Goal: Navigation & Orientation: Find specific page/section

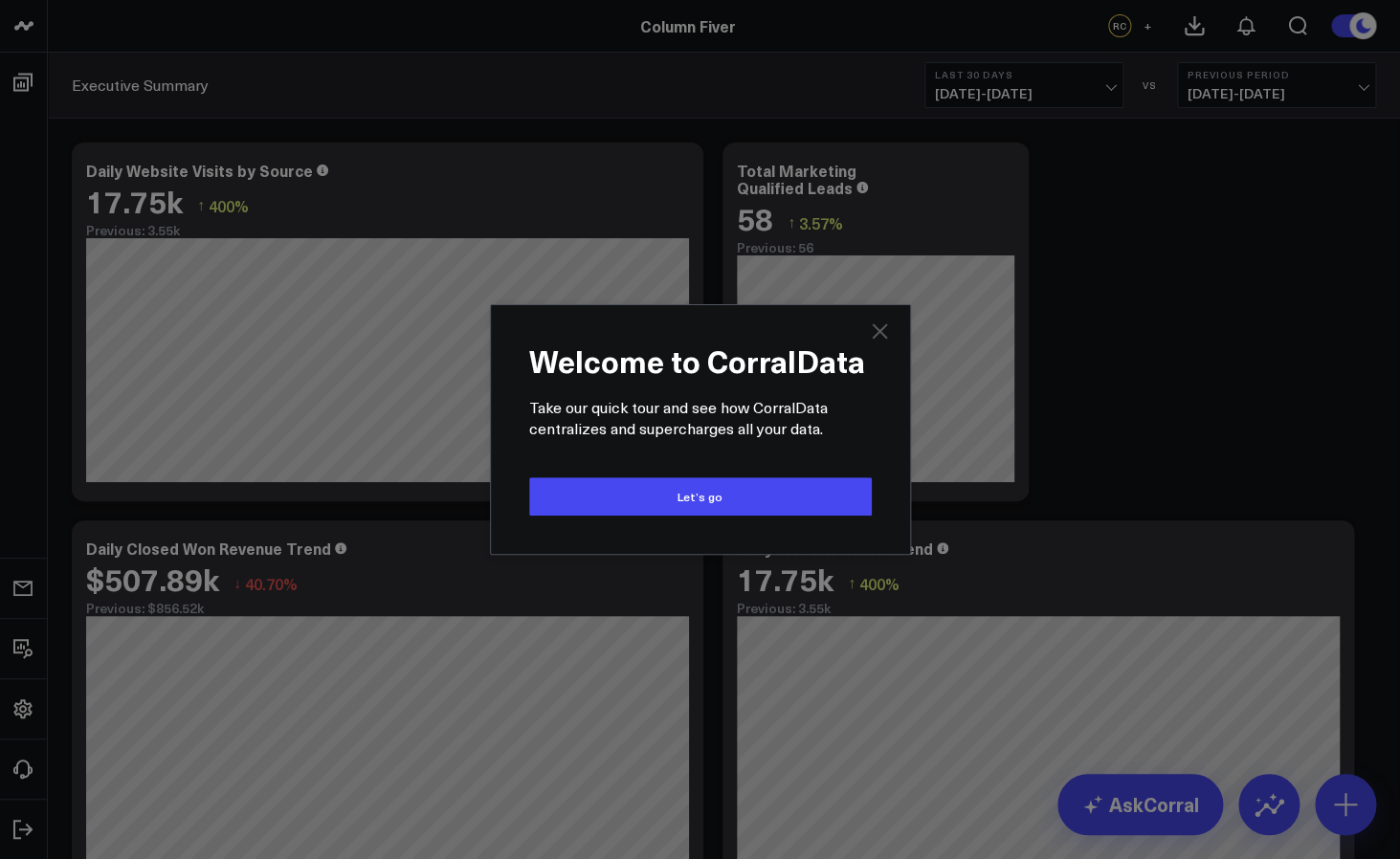
click at [882, 336] on icon "Close" at bounding box center [879, 331] width 15 height 15
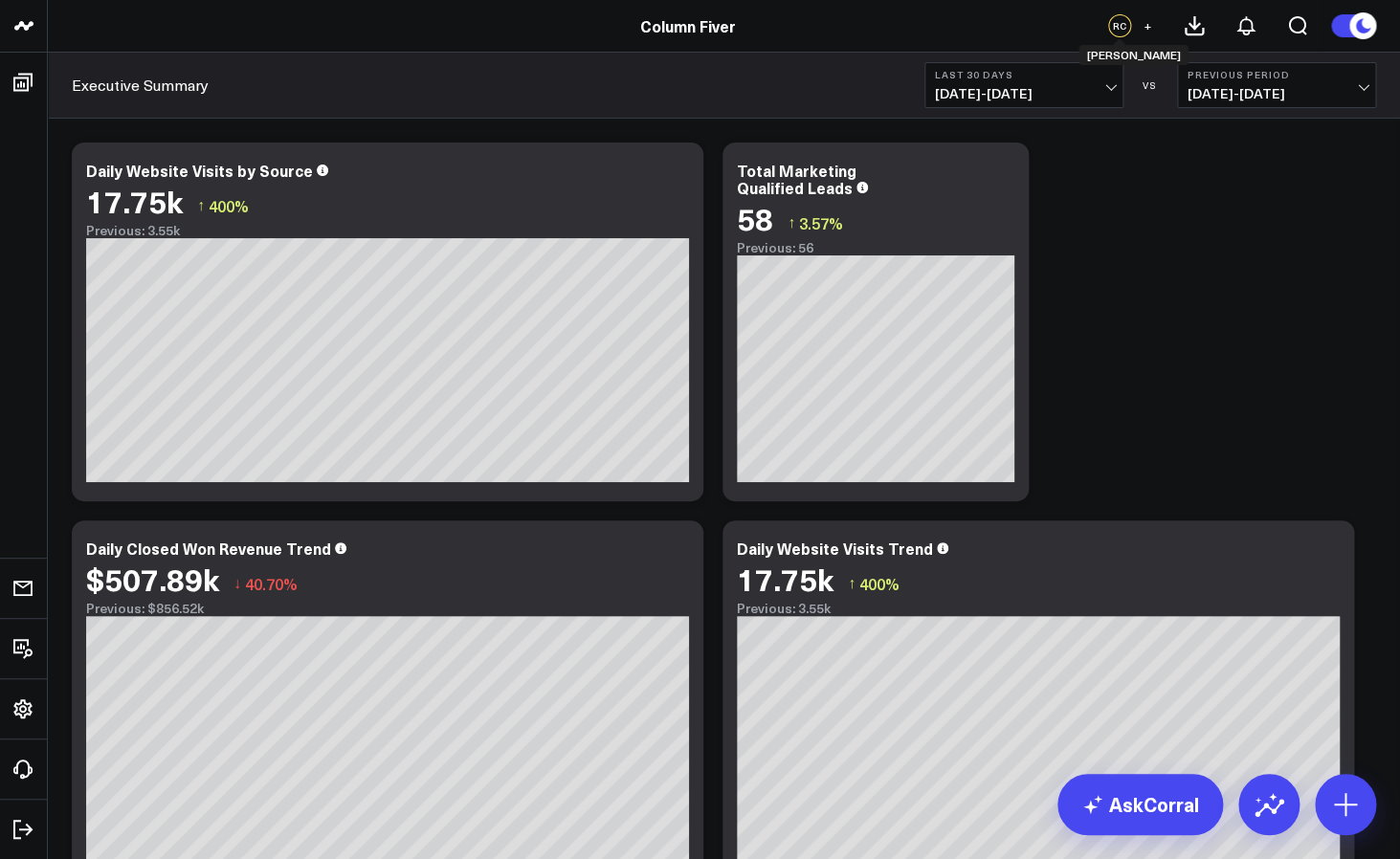
click at [1119, 30] on div "RC" at bounding box center [1119, 26] width 23 height 23
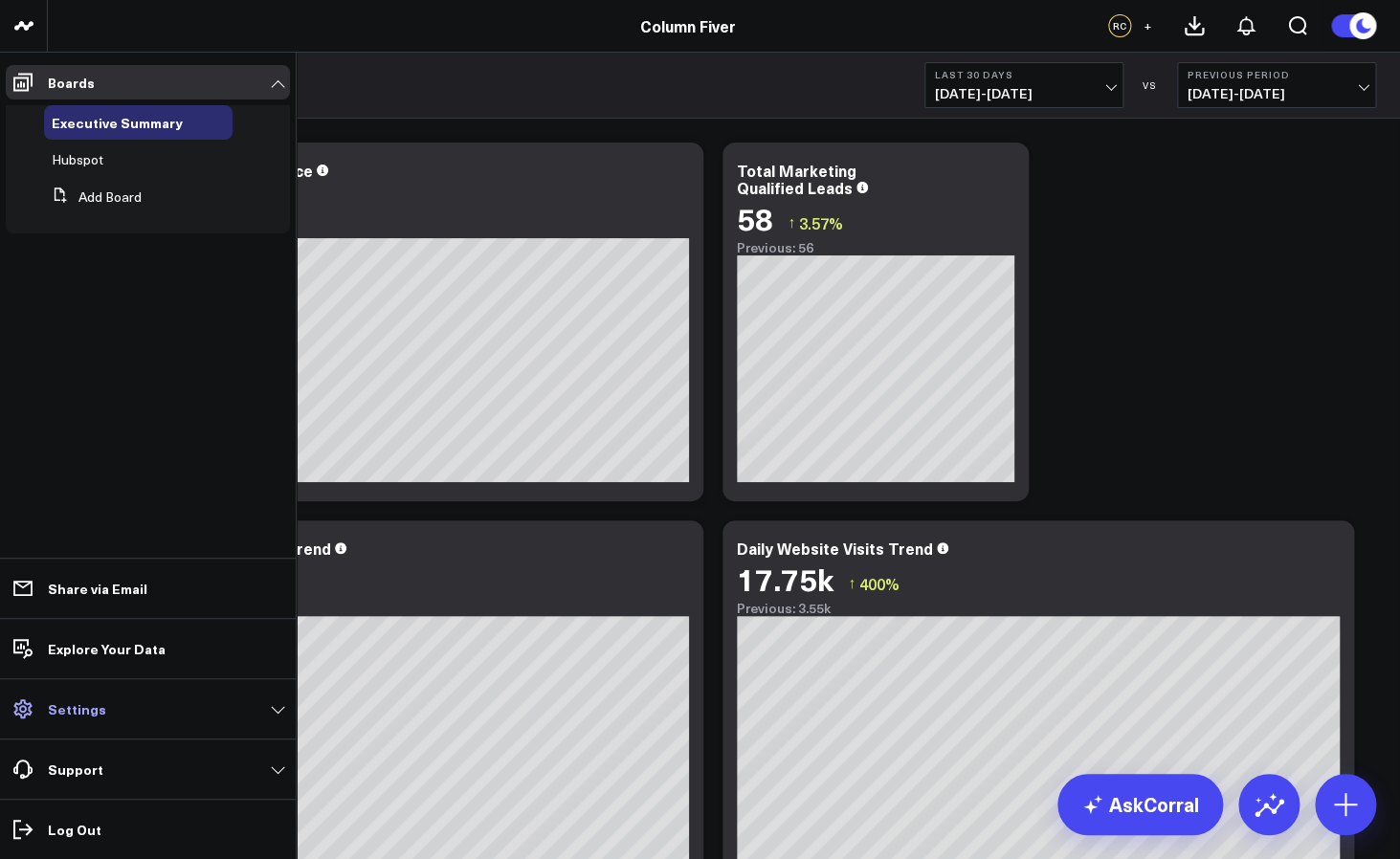
click at [45, 709] on link "Settings" at bounding box center [148, 709] width 284 height 35
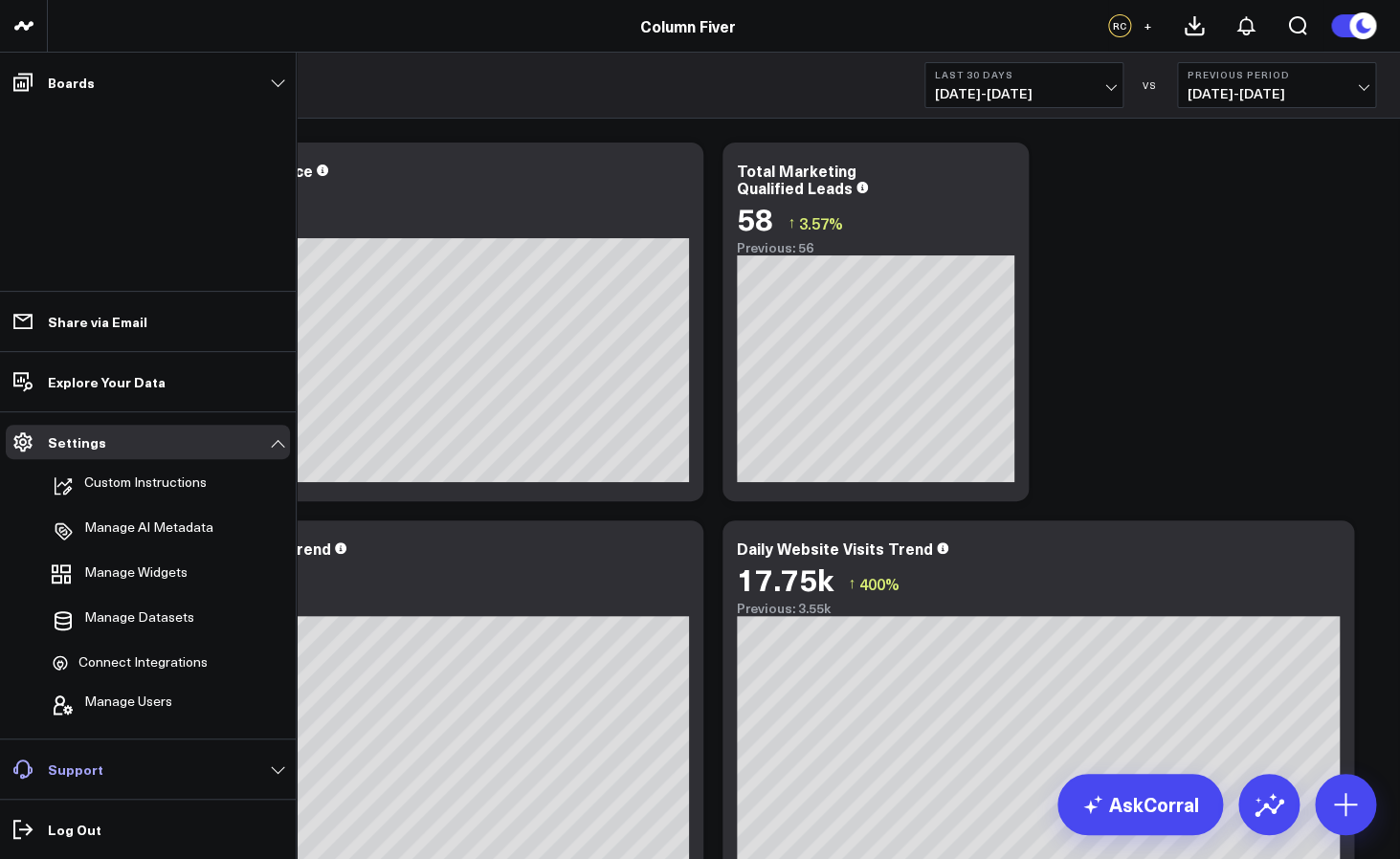
click at [112, 773] on link "Support" at bounding box center [148, 770] width 284 height 35
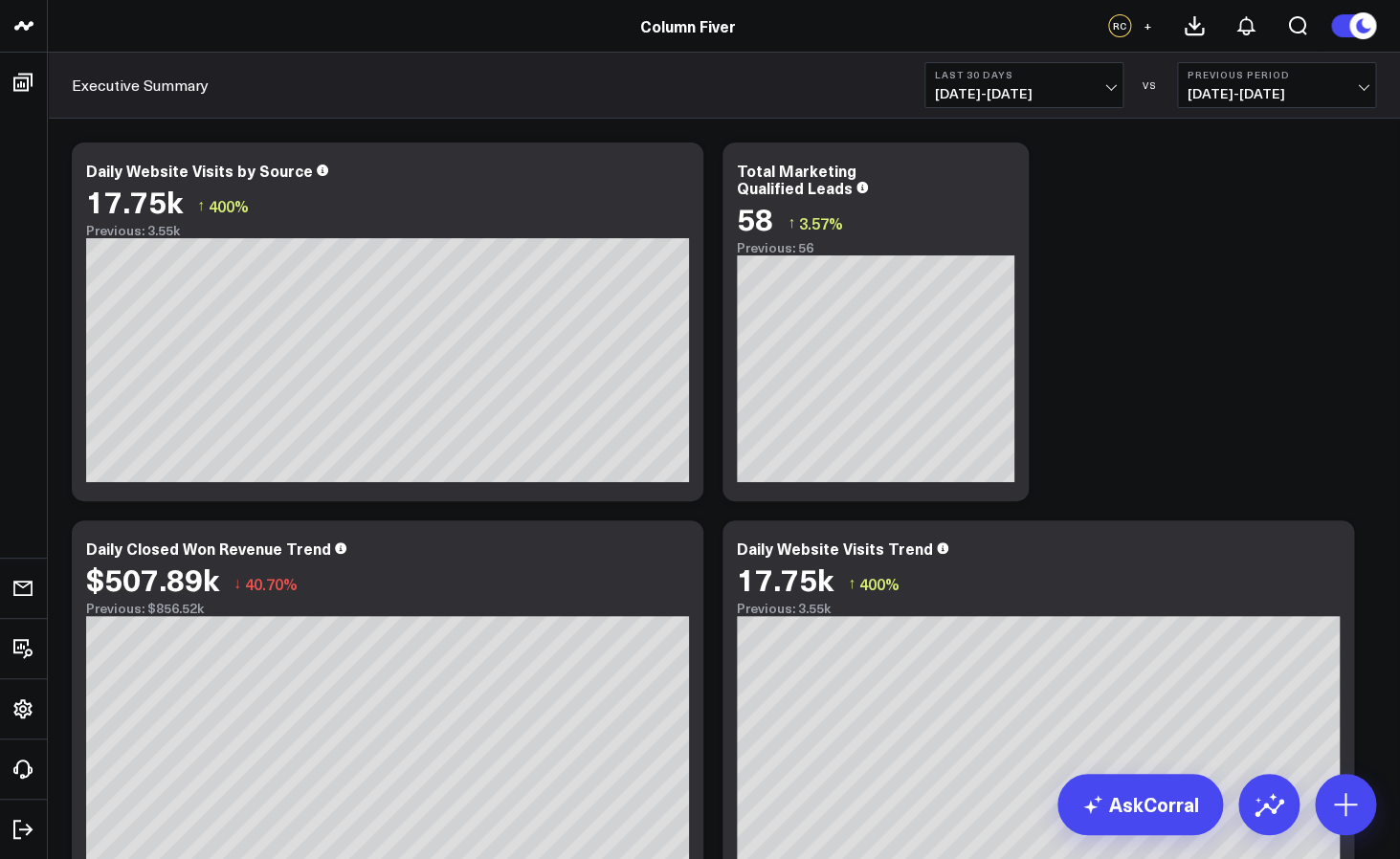
click at [1118, 28] on div "RC" at bounding box center [1119, 26] width 23 height 23
click at [712, 26] on link "Column Fiver" at bounding box center [688, 26] width 96 height 21
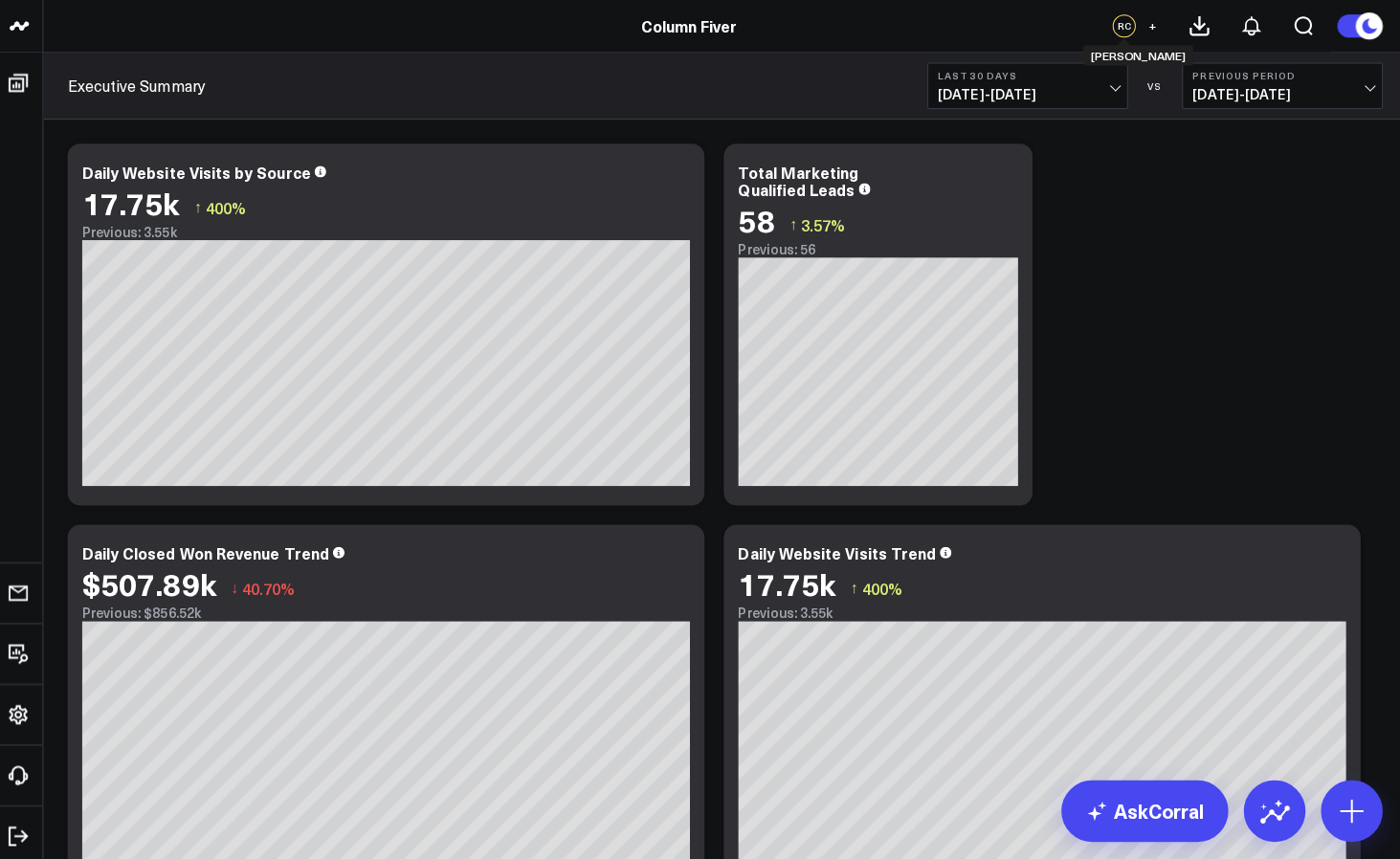
click at [1116, 31] on div "RC" at bounding box center [1119, 26] width 23 height 23
click at [1118, 28] on div "RC" at bounding box center [1119, 26] width 23 height 23
